Goal: Task Accomplishment & Management: Use online tool/utility

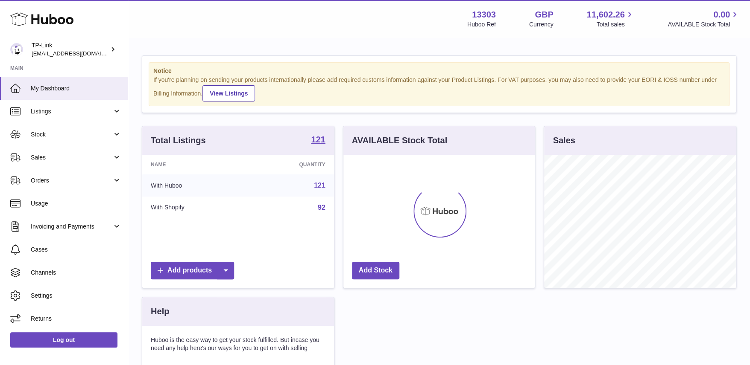
scroll to position [133, 191]
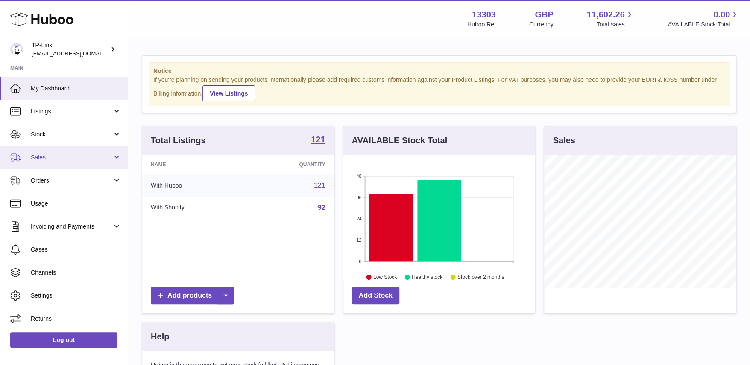
click at [72, 160] on span "Sales" at bounding box center [72, 158] width 82 height 8
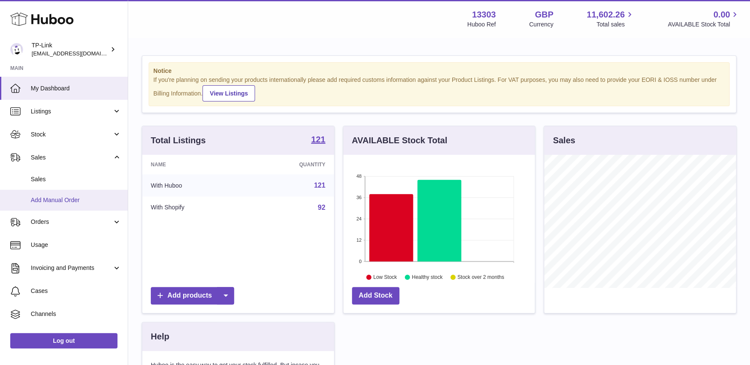
click at [70, 192] on link "Add Manual Order" at bounding box center [64, 200] width 128 height 21
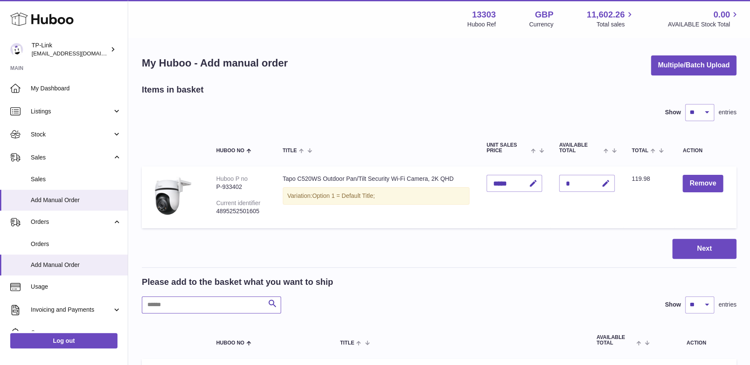
click at [236, 300] on input "text" at bounding box center [211, 305] width 139 height 17
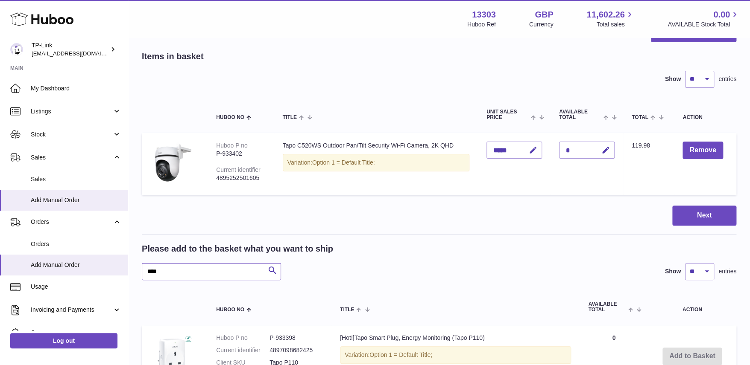
scroll to position [30, 0]
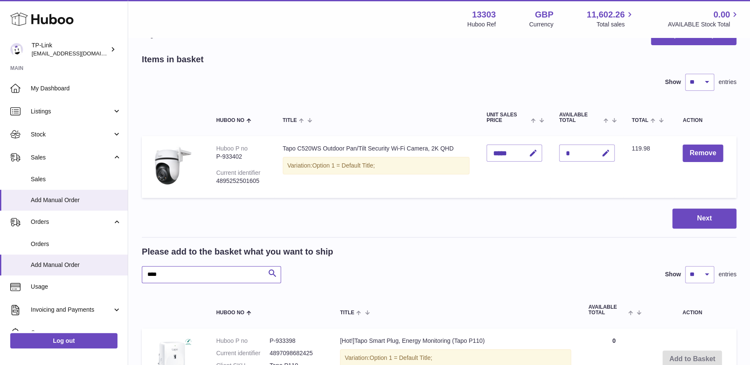
type input "****"
